Goal: Transaction & Acquisition: Subscribe to service/newsletter

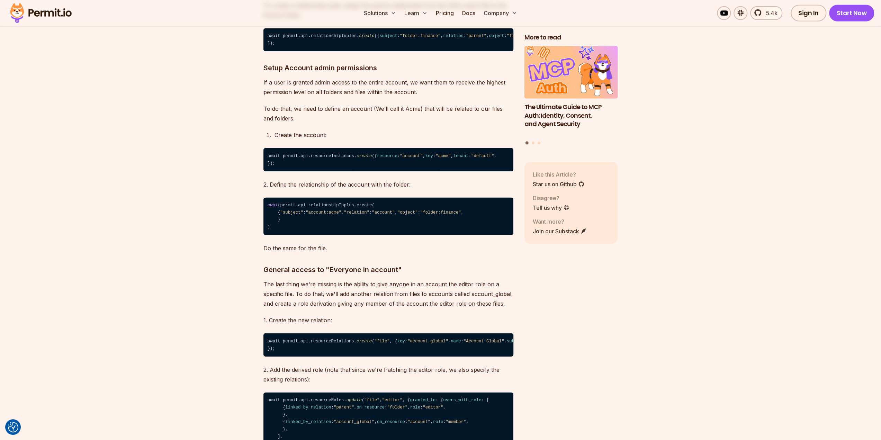
scroll to position [4463, 0]
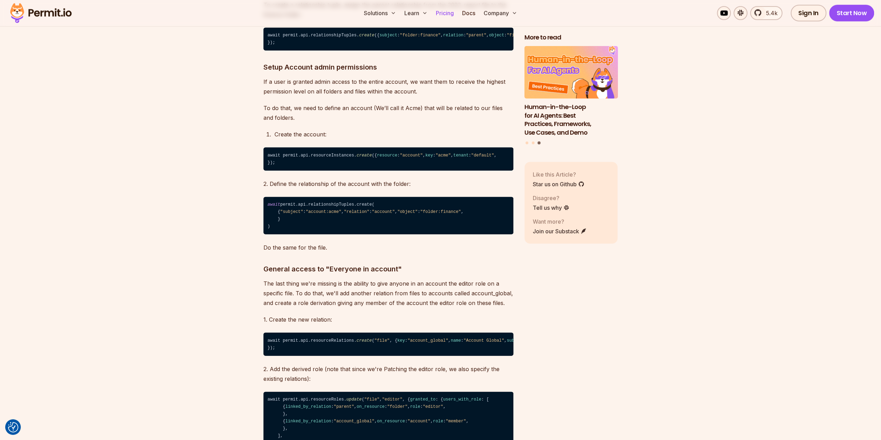
click at [444, 16] on link "Pricing" at bounding box center [445, 13] width 24 height 14
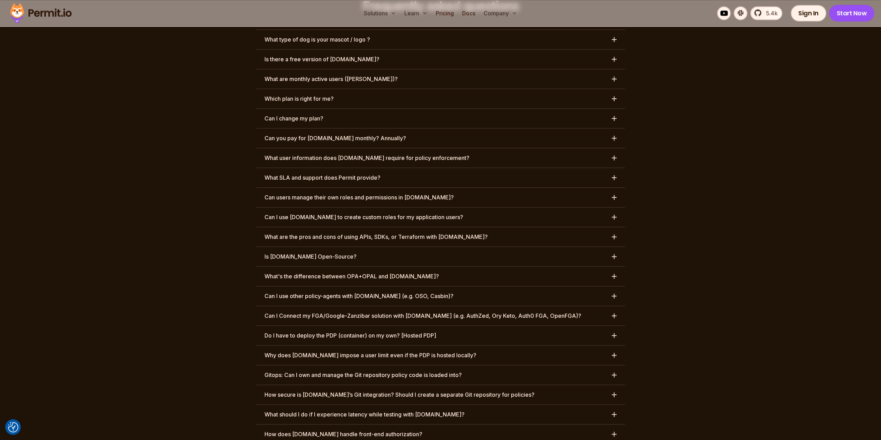
scroll to position [3241, 0]
